Goal: Task Accomplishment & Management: Use online tool/utility

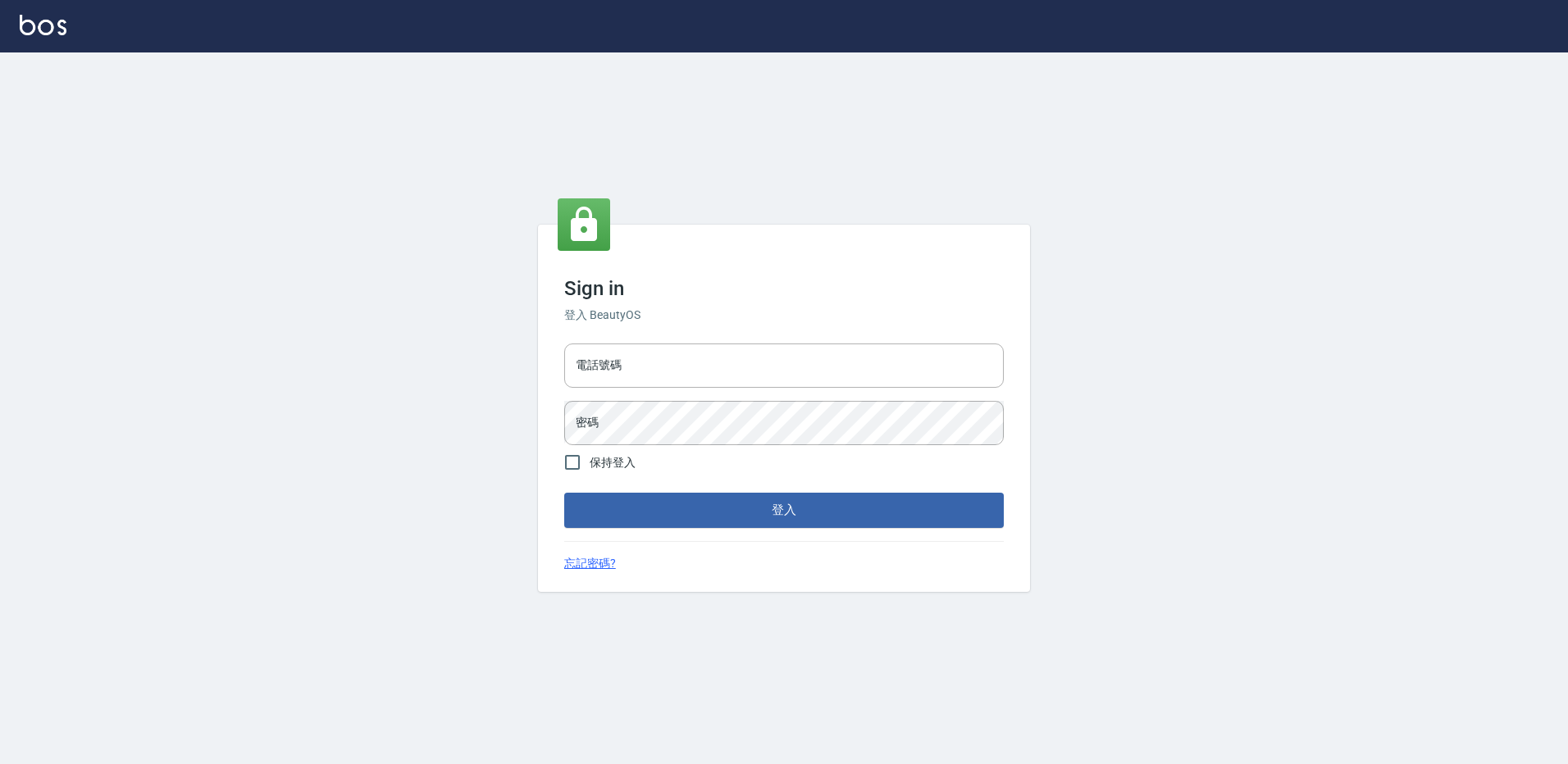
type input "27222158"
click at [644, 491] on form "電話號碼 [PHONE_NUMBER] 電話號碼 密碼 密碼 保持登入 登入" at bounding box center [784, 431] width 439 height 190
click at [640, 505] on button "登入" at bounding box center [784, 510] width 439 height 34
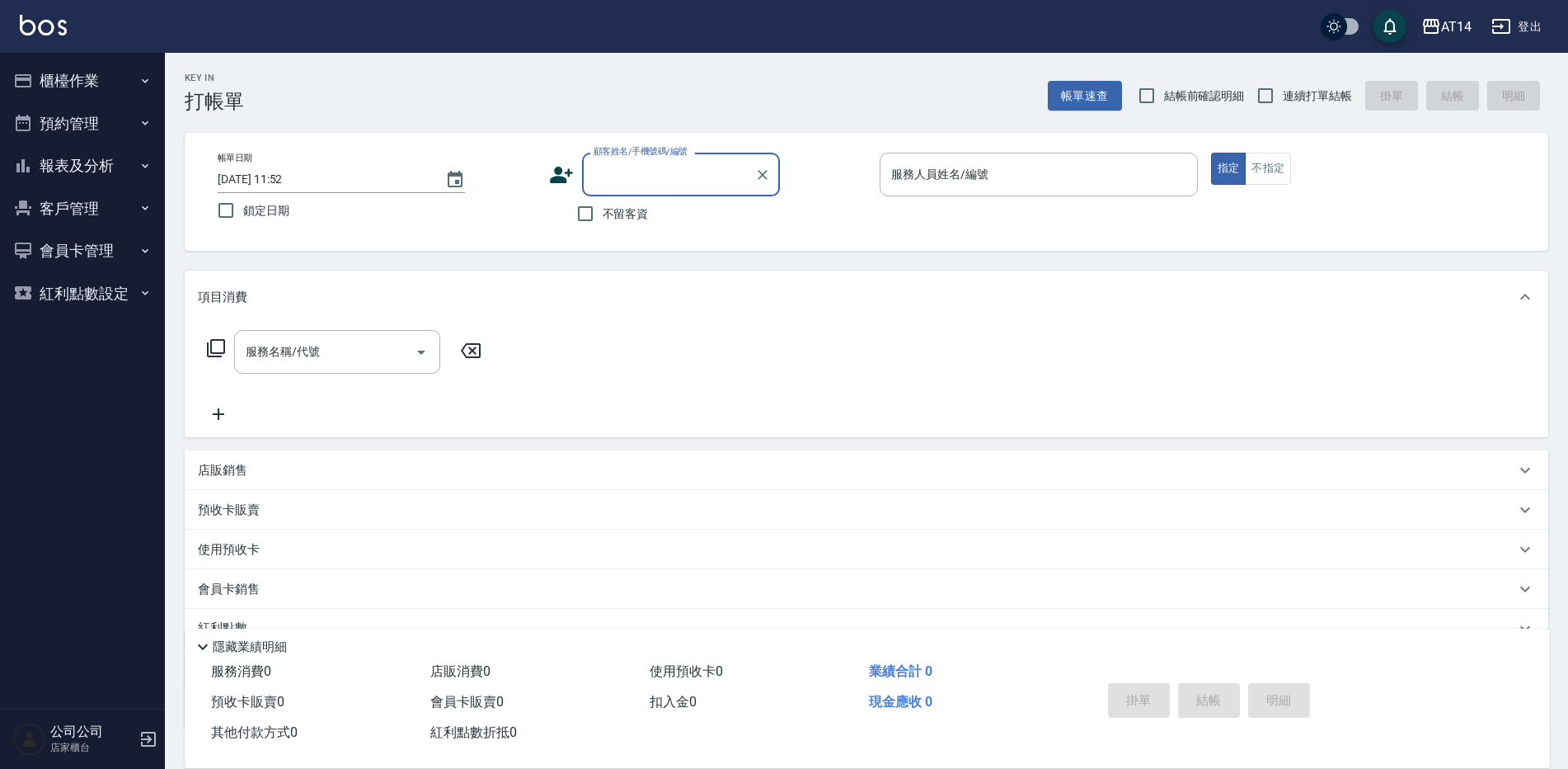
click at [38, 88] on button "櫃檯作業" at bounding box center [82, 80] width 151 height 43
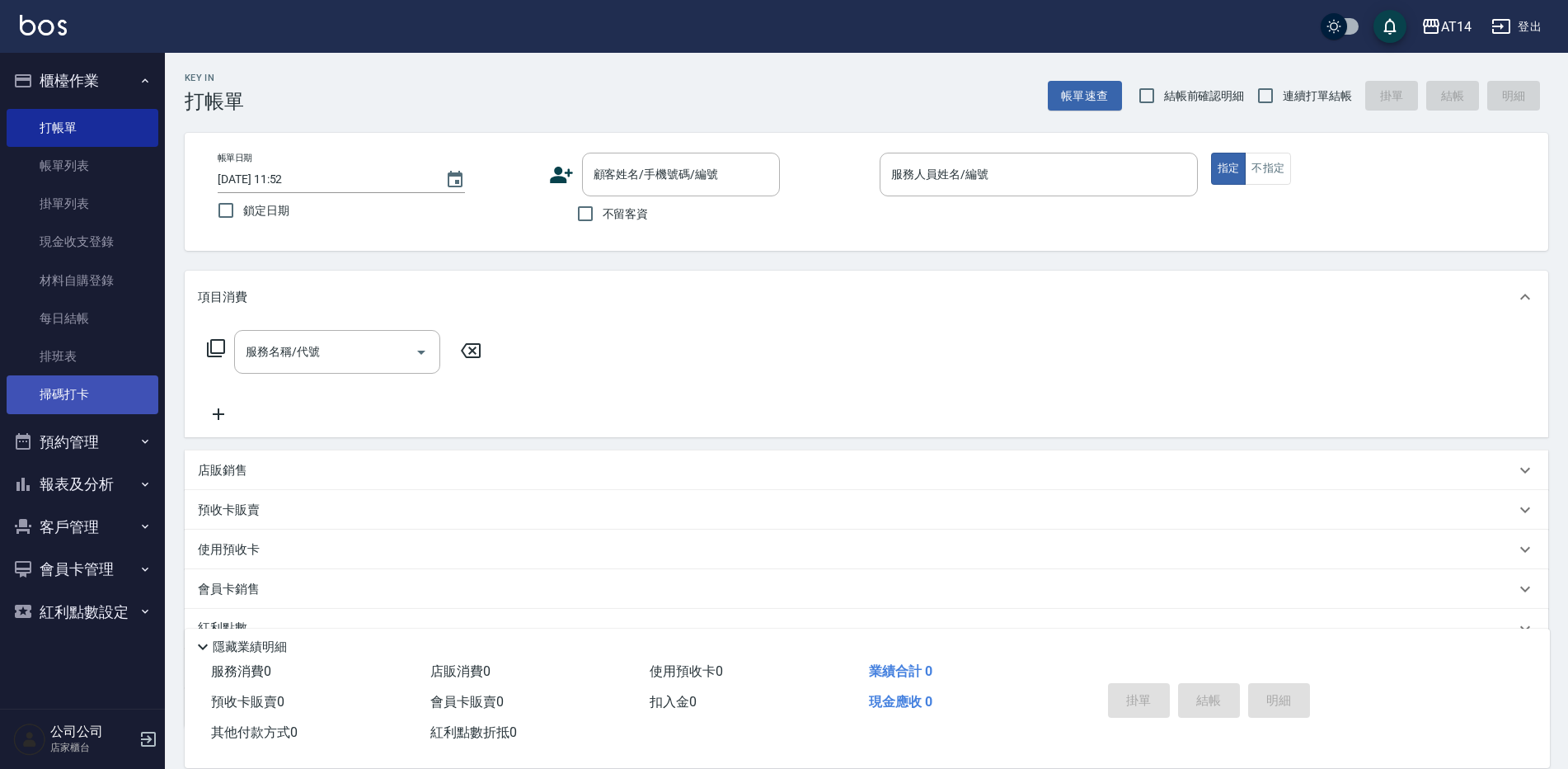
click at [103, 387] on link "掃碼打卡" at bounding box center [82, 394] width 151 height 38
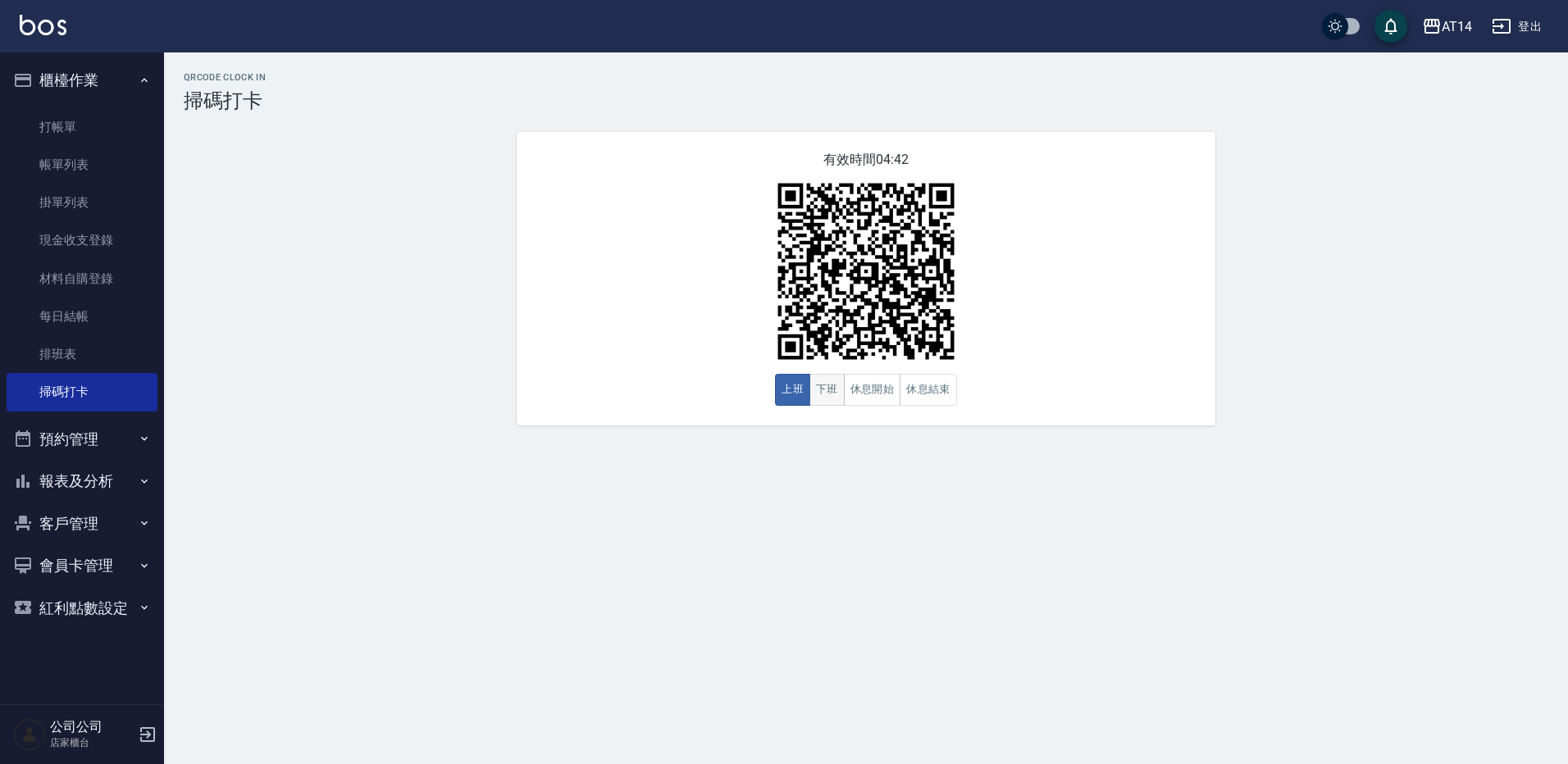
drag, startPoint x: 818, startPoint y: 387, endPoint x: 811, endPoint y: 394, distance: 9.9
click at [818, 387] on button "下班" at bounding box center [827, 390] width 35 height 32
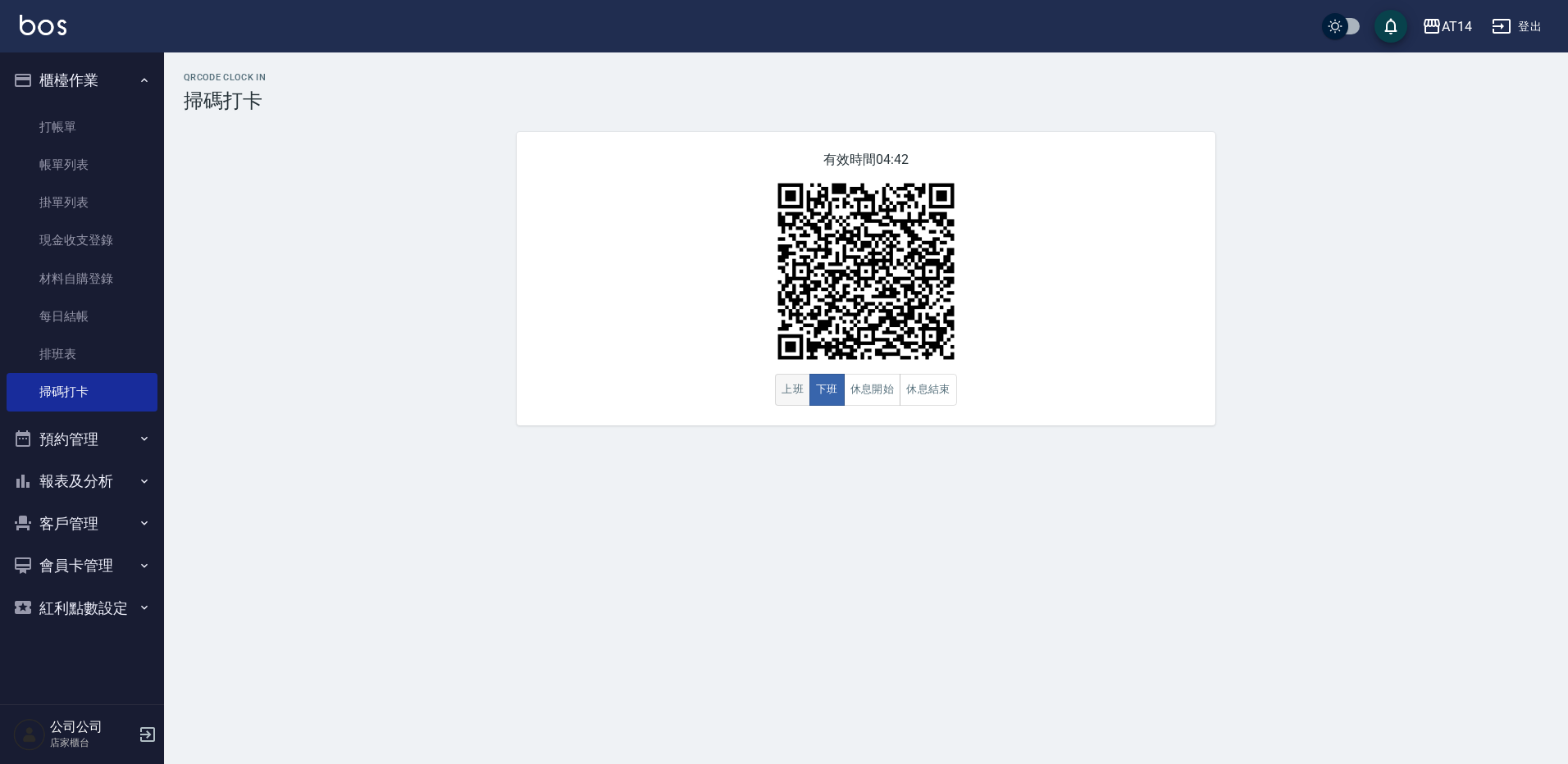
click at [798, 392] on button "上班" at bounding box center [793, 390] width 35 height 32
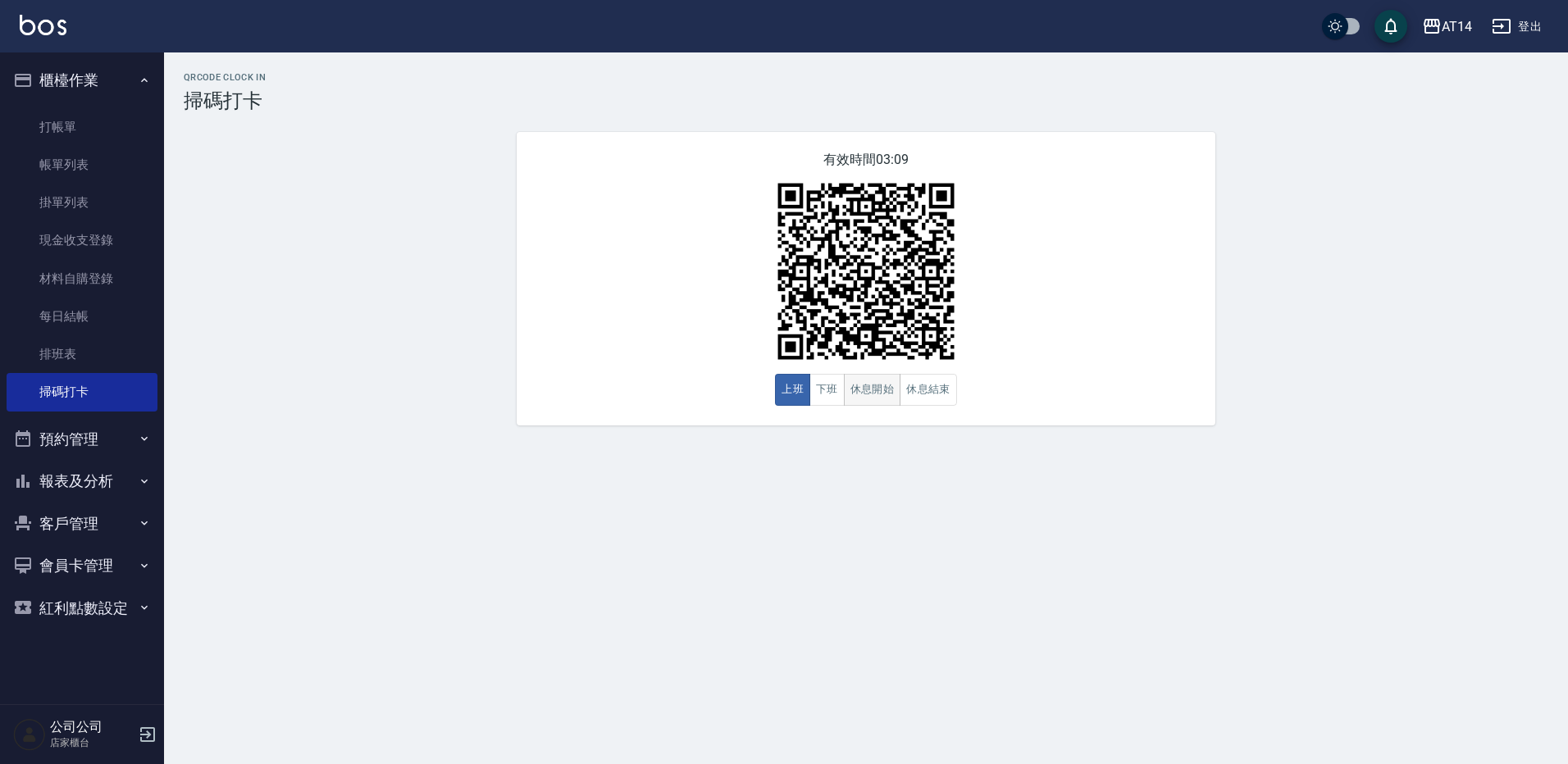
click at [863, 394] on button "休息開始" at bounding box center [873, 390] width 57 height 32
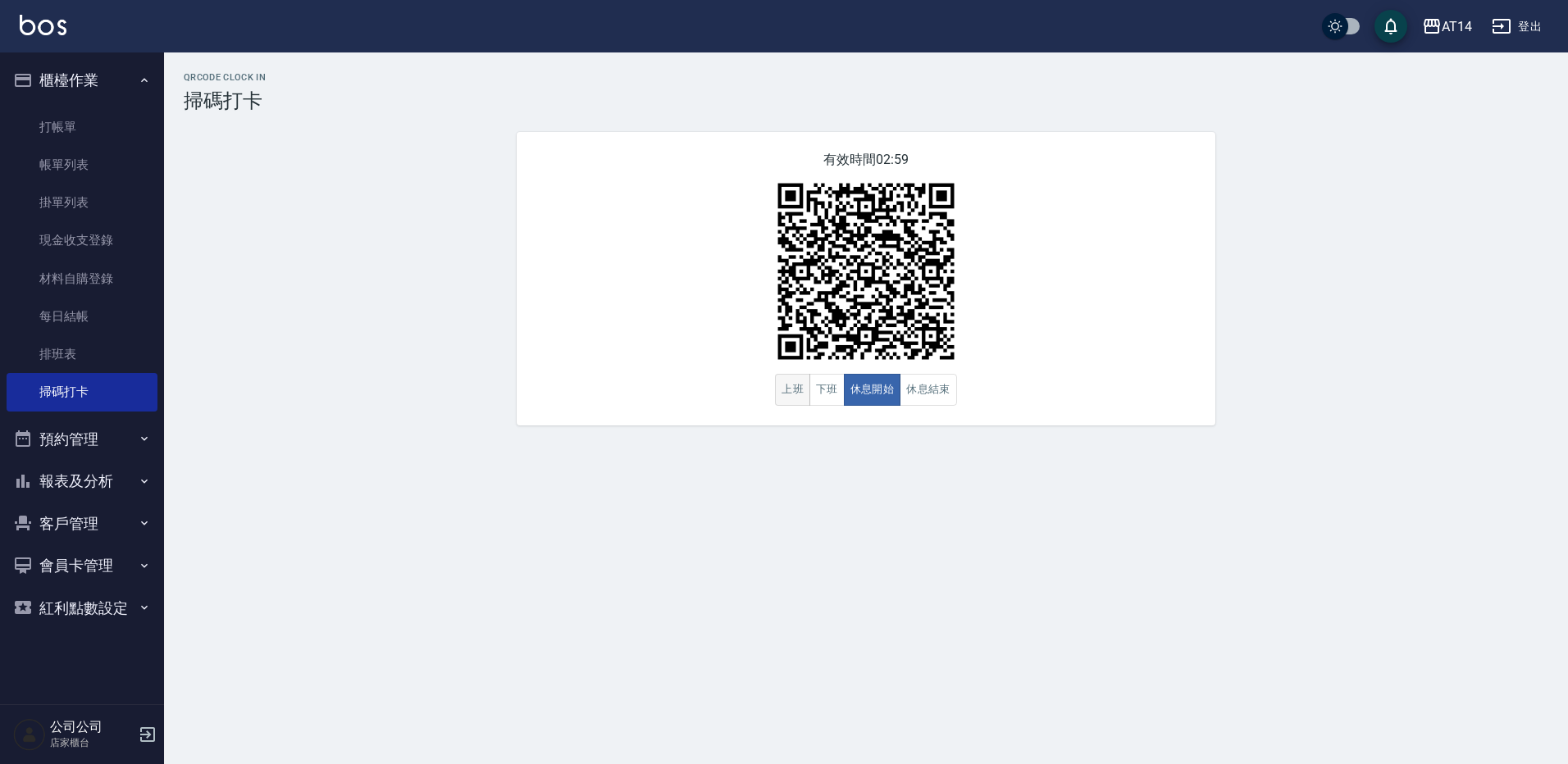
click at [795, 397] on button "上班" at bounding box center [793, 390] width 35 height 32
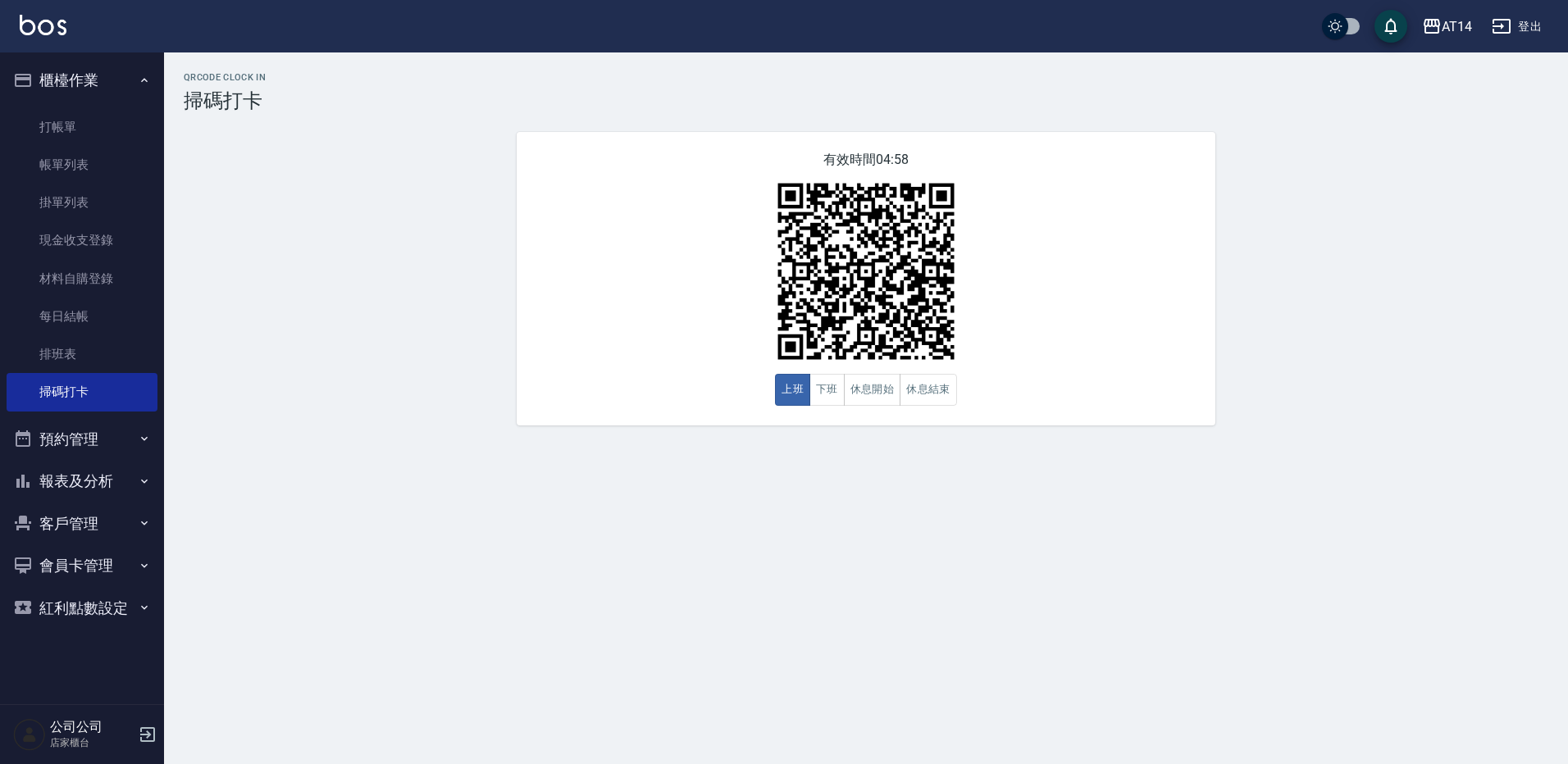
click at [902, 417] on div "有效時間 04:58 上班 下班 休息開始 休息結束" at bounding box center [866, 278] width 699 height 293
click at [882, 397] on button "休息開始" at bounding box center [873, 390] width 57 height 32
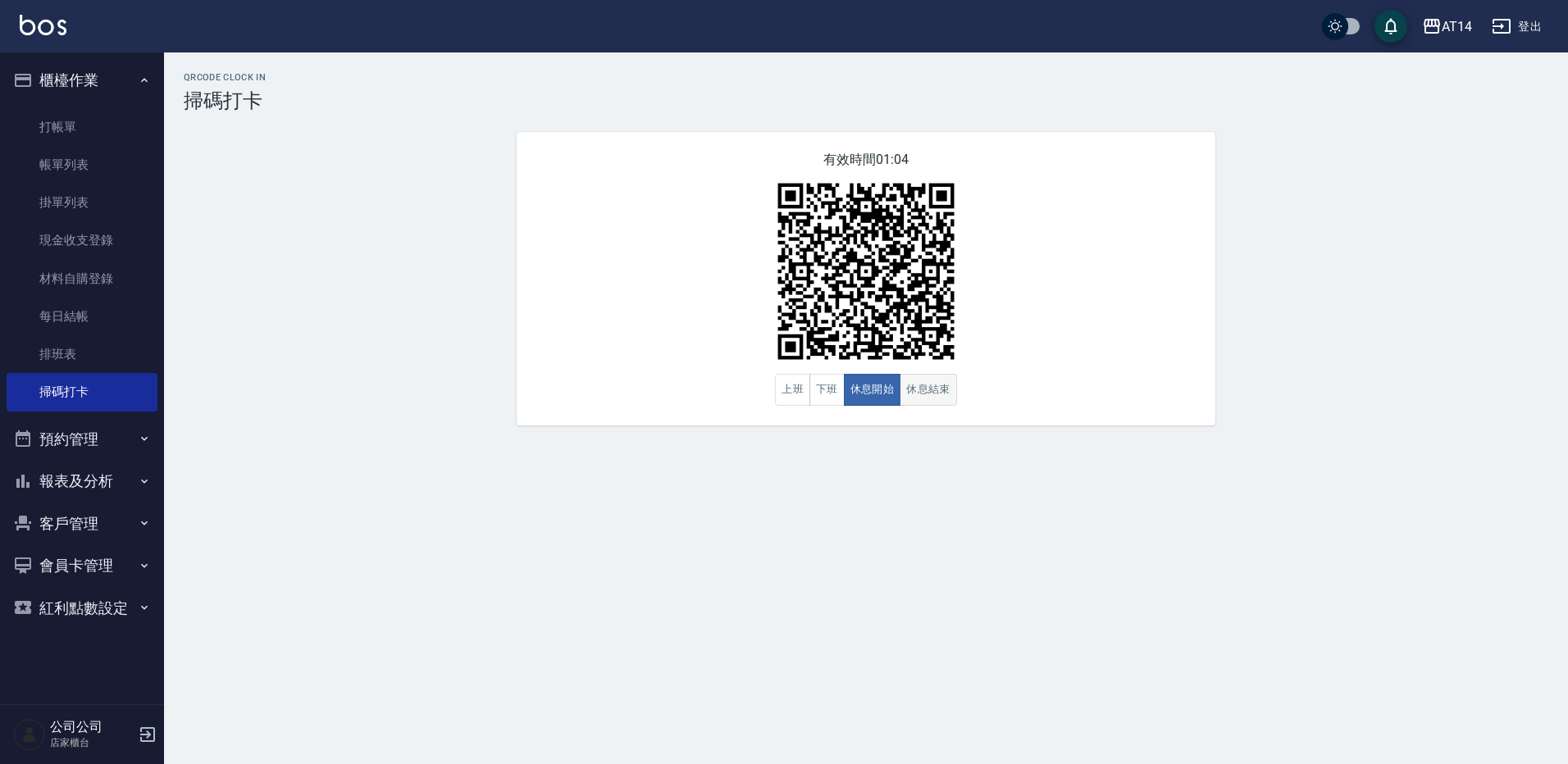
click at [928, 381] on button "休息結束" at bounding box center [928, 390] width 57 height 32
